Goal: Task Accomplishment & Management: Use online tool/utility

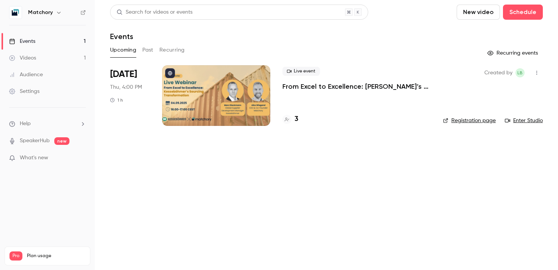
click at [224, 96] on div at bounding box center [216, 95] width 108 height 61
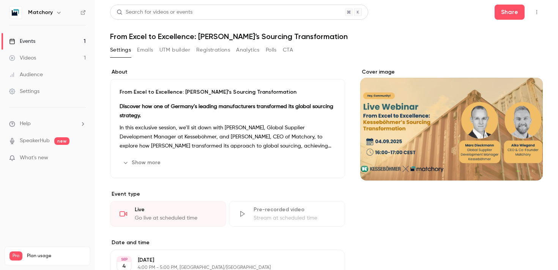
click at [207, 49] on button "Registrations" at bounding box center [213, 50] width 34 height 12
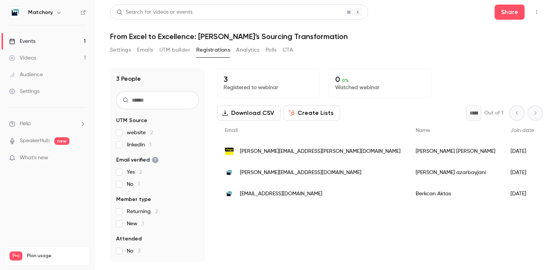
click at [178, 52] on button "UTM builder" at bounding box center [174, 50] width 31 height 12
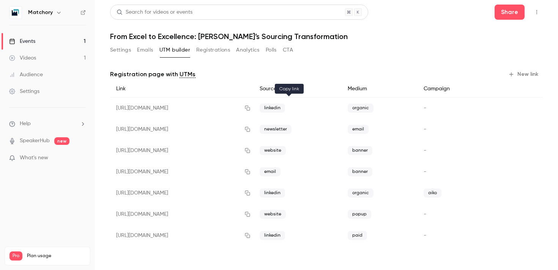
click at [250, 107] on icon "button" at bounding box center [247, 108] width 5 height 5
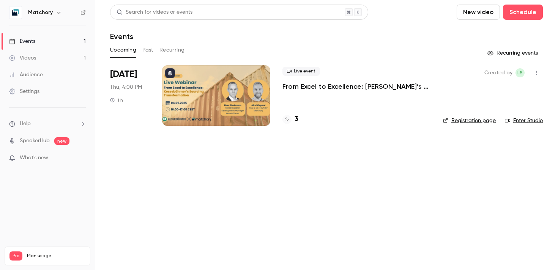
click at [202, 74] on div at bounding box center [216, 95] width 108 height 61
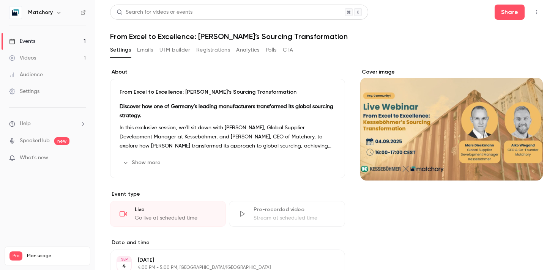
click at [200, 47] on button "Registrations" at bounding box center [213, 50] width 34 height 12
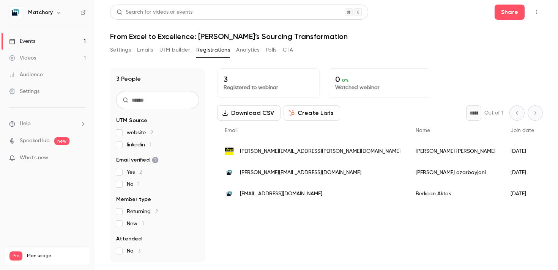
click at [171, 51] on button "UTM builder" at bounding box center [174, 50] width 31 height 12
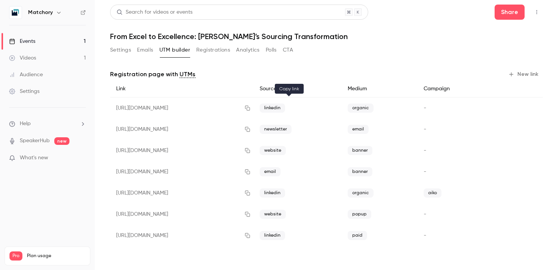
click at [251, 107] on icon "button" at bounding box center [248, 108] width 6 height 5
